Goal: Task Accomplishment & Management: Manage account settings

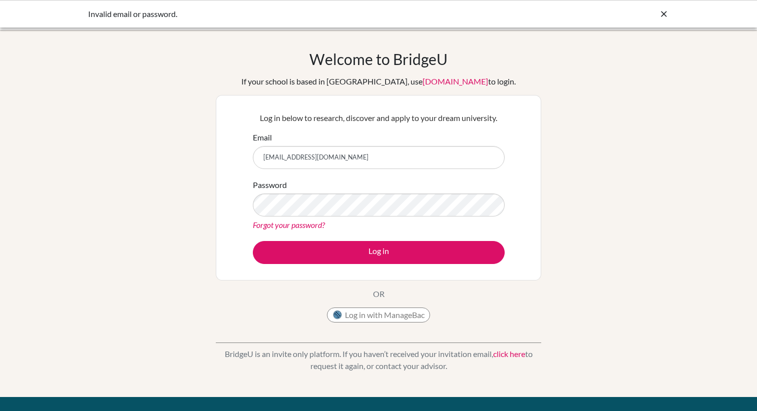
click at [314, 223] on link "Forgot your password?" at bounding box center [289, 225] width 72 height 10
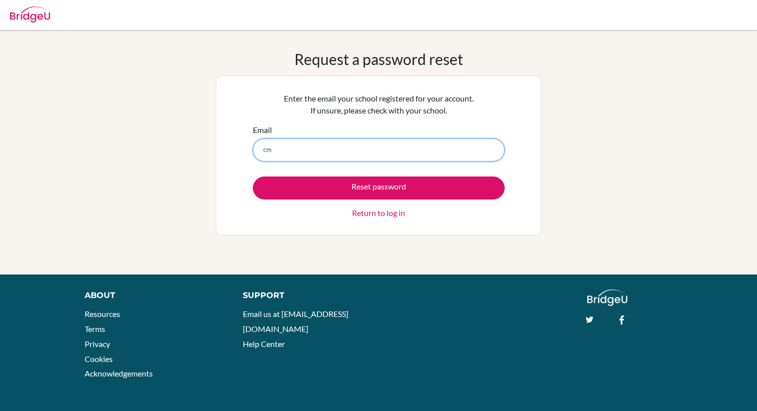
type input "c"
type input "cnzhuzc@163.com"
click at [378, 188] on button "Reset password" at bounding box center [379, 188] width 252 height 23
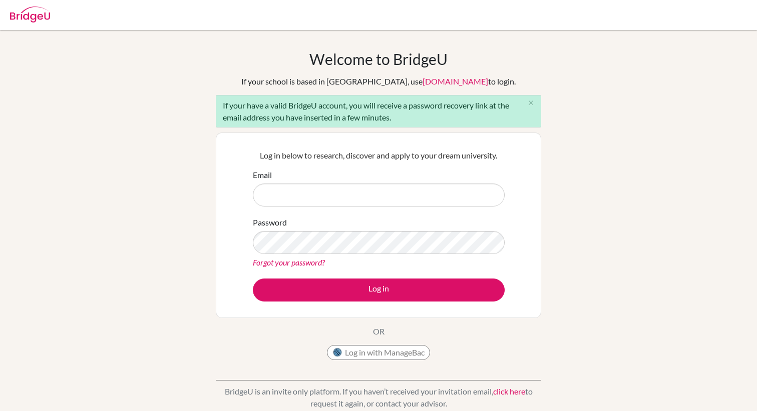
click at [370, 195] on input "Email" at bounding box center [379, 195] width 252 height 23
type input "[EMAIL_ADDRESS][DOMAIN_NAME]"
drag, startPoint x: 251, startPoint y: 115, endPoint x: 406, endPoint y: 116, distance: 155.6
click at [406, 116] on div "If your have a valid BridgeU account, you will receive a password recovery link…" at bounding box center [378, 111] width 325 height 33
click at [377, 107] on div "If your have a valid BridgeU account, you will receive a password recovery link…" at bounding box center [378, 111] width 325 height 33
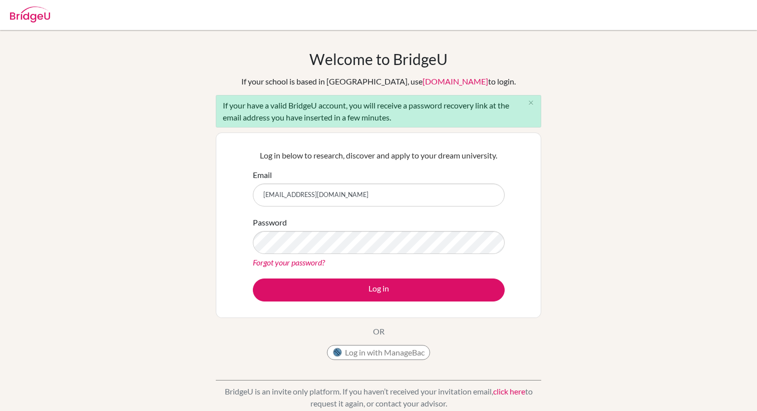
drag, startPoint x: 319, startPoint y: 106, endPoint x: 435, endPoint y: 126, distance: 117.7
click at [435, 126] on div "If your have a valid BridgeU account, you will receive a password recovery link…" at bounding box center [378, 111] width 325 height 33
click at [427, 81] on link "[DOMAIN_NAME]" at bounding box center [455, 82] width 66 height 10
